Goal: Information Seeking & Learning: Learn about a topic

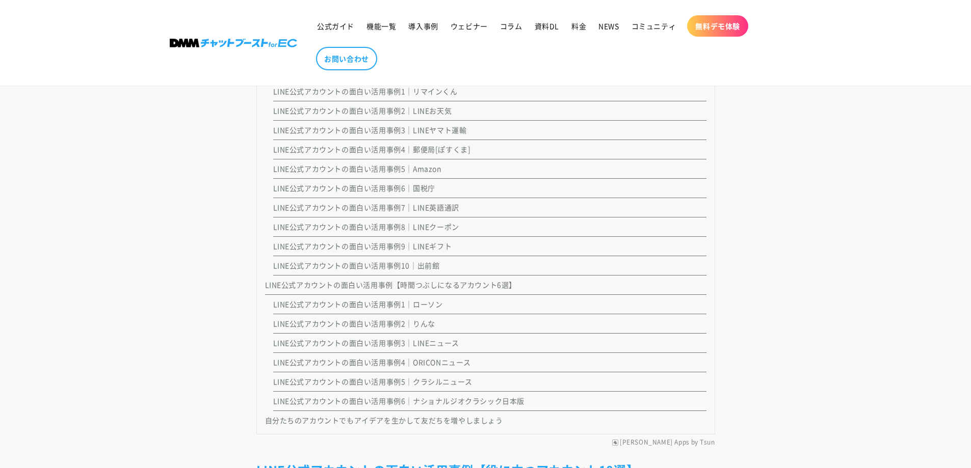
click at [278, 189] on link "LINE公式アカウントの面白い活用事例6｜国税庁" at bounding box center [354, 188] width 162 height 10
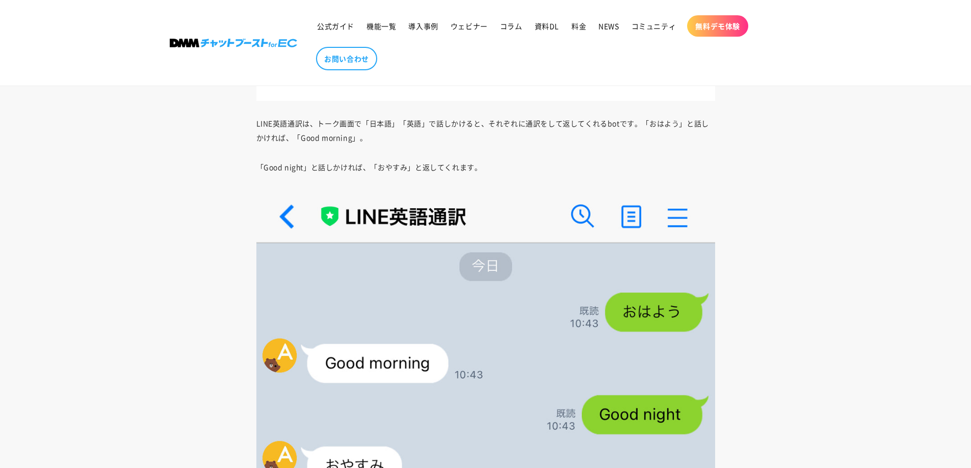
scroll to position [8115, 0]
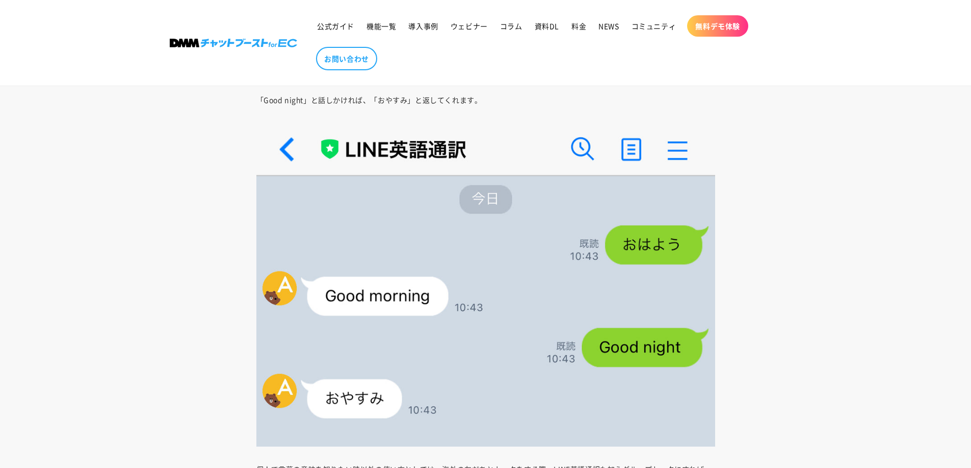
scroll to position [969, 0]
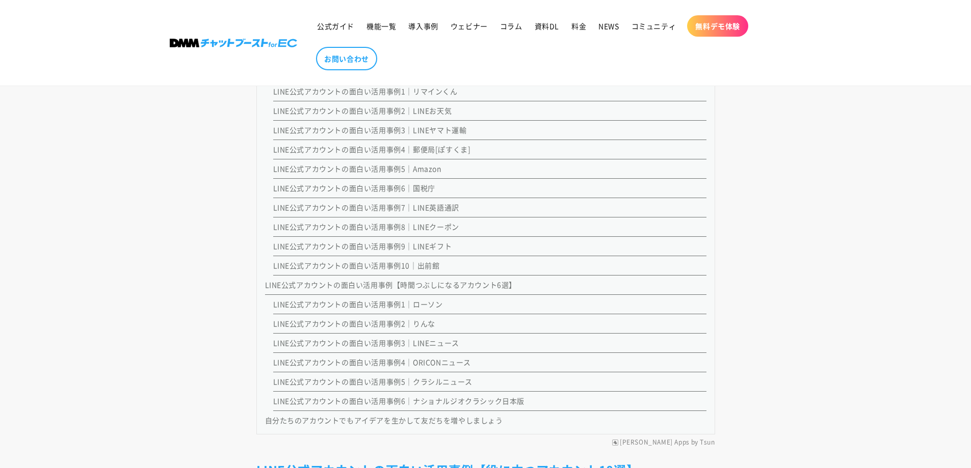
click at [326, 283] on link "LINE公式アカウントの面白い活用事例【時間つぶしになるアカウント6選】" at bounding box center [391, 285] width 252 height 10
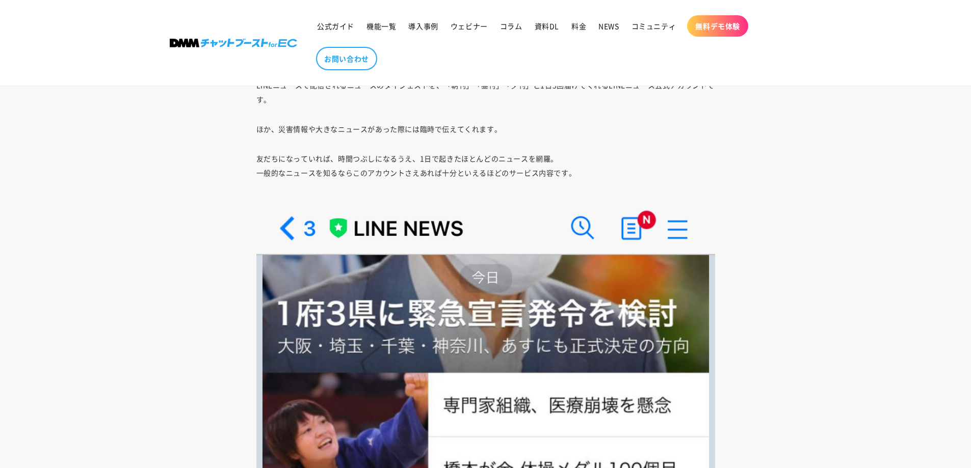
scroll to position [13627, 0]
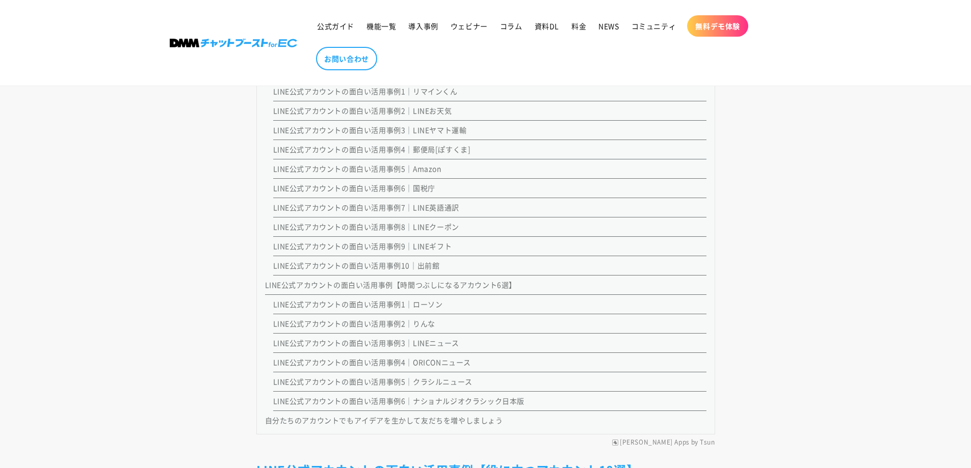
scroll to position [766, 0]
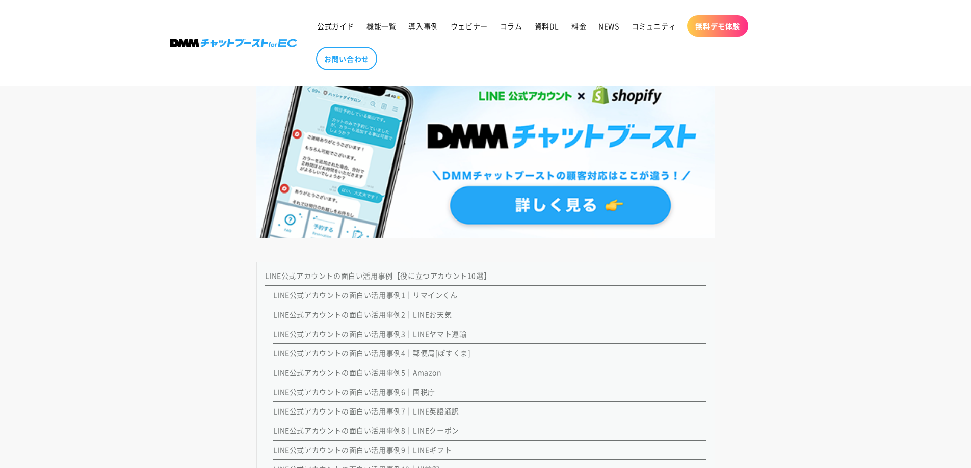
click at [353, 299] on link "LINE公式アカウントの面白い活用事例1｜リマインくん" at bounding box center [365, 295] width 184 height 10
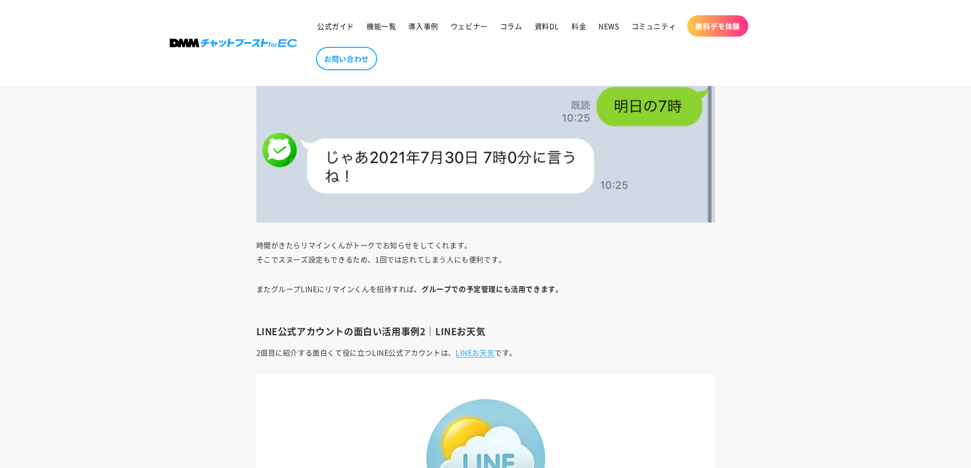
scroll to position [2300, 0]
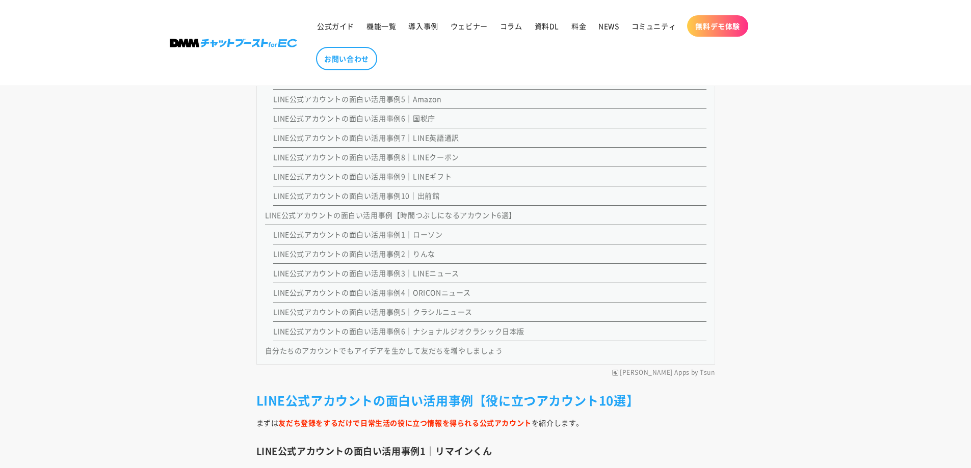
scroll to position [1173, 0]
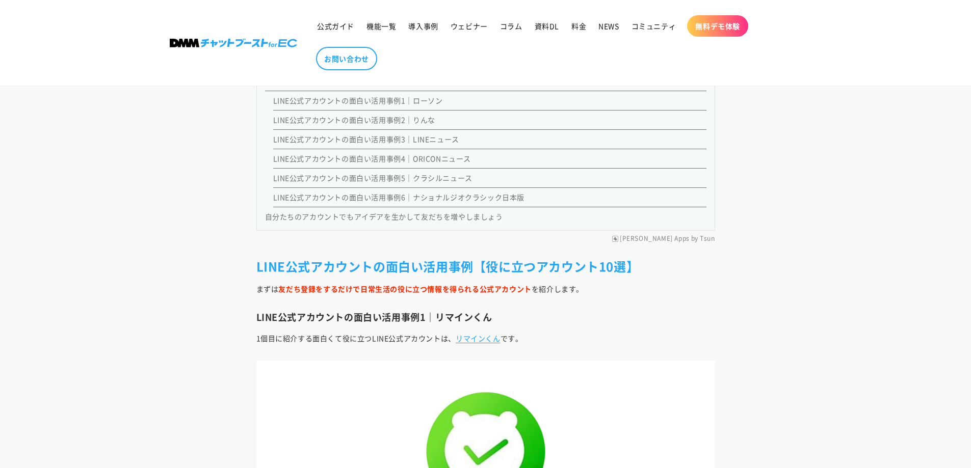
click at [361, 176] on link "LINE公式アカウントの面白い活用事例5｜クラシルニュース" at bounding box center [372, 178] width 199 height 10
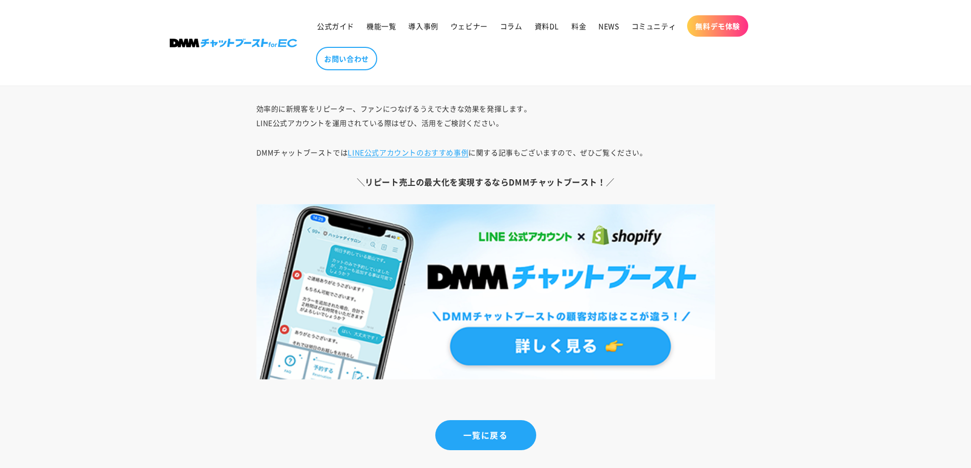
scroll to position [17764, 0]
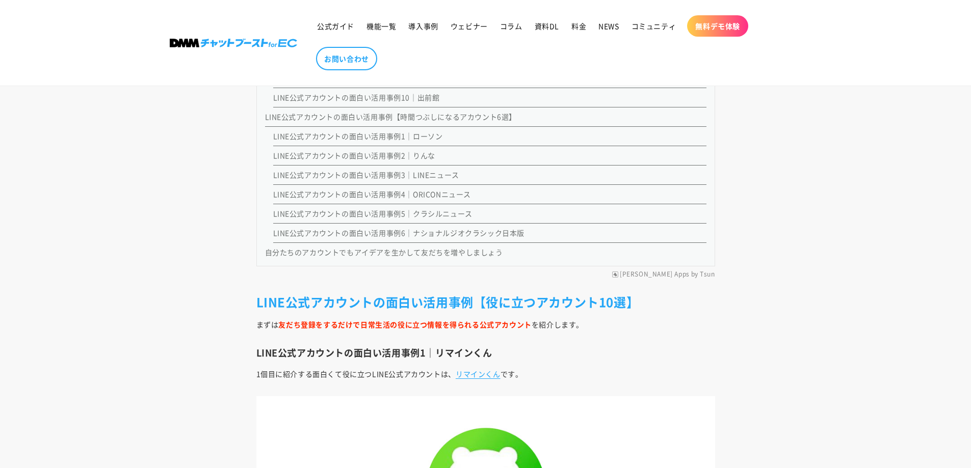
scroll to position [1122, 0]
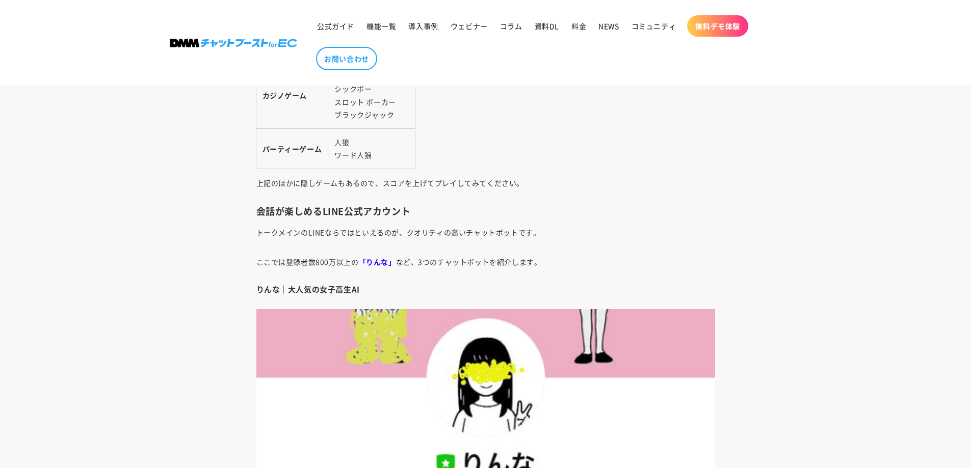
scroll to position [5199, 0]
